Goal: Information Seeking & Learning: Check status

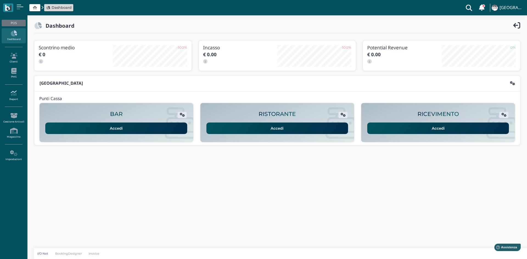
click at [15, 95] on icon at bounding box center [14, 93] width 24 height 6
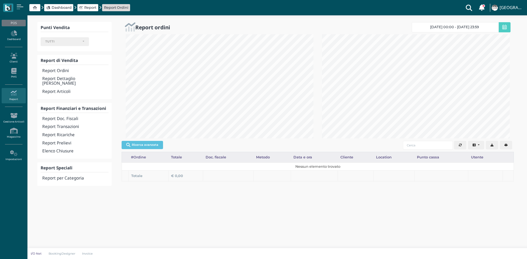
select select
click at [57, 125] on h4 "Report Transazioni" at bounding box center [75, 127] width 66 height 5
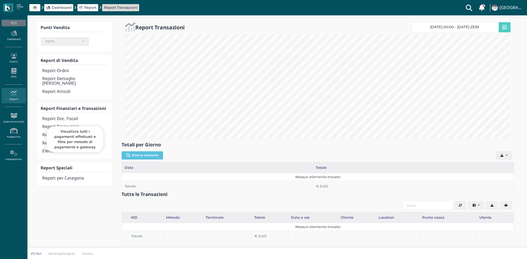
select select
